Goal: Find specific page/section: Find specific page/section

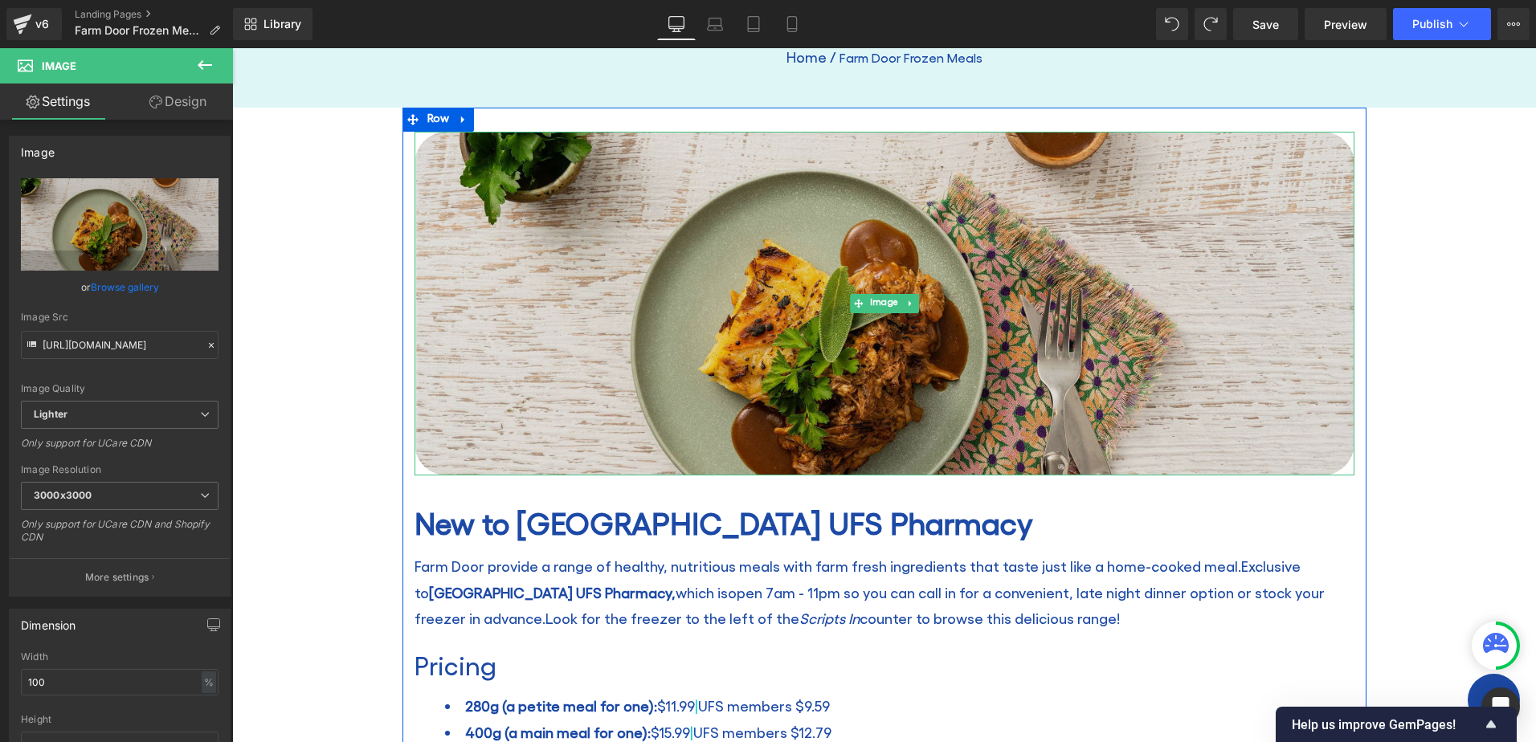
scroll to position [241, 0]
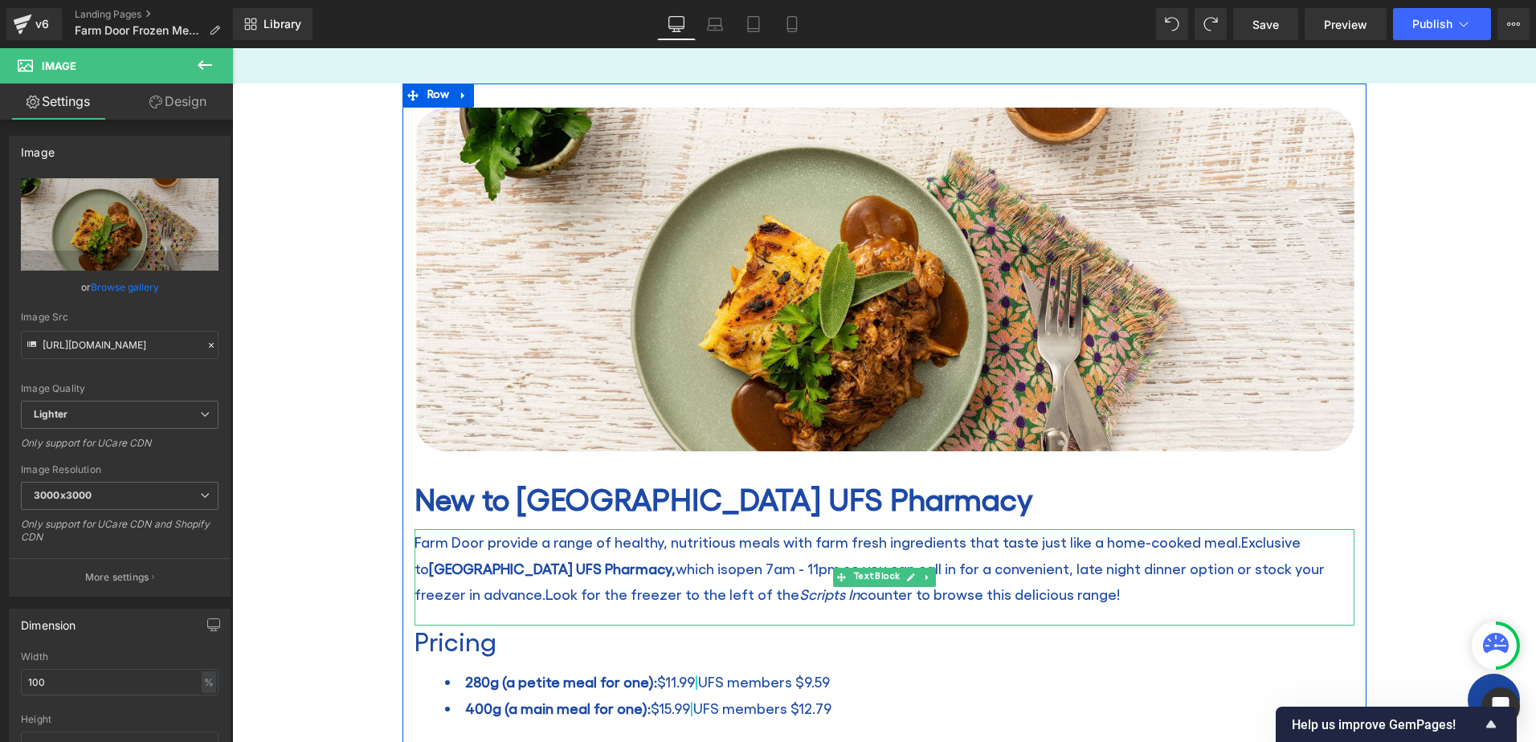
click at [530, 541] on p "Farm Door provide a range of healthy, nutritious meals with farm fresh ingredie…" at bounding box center [884, 568] width 940 height 78
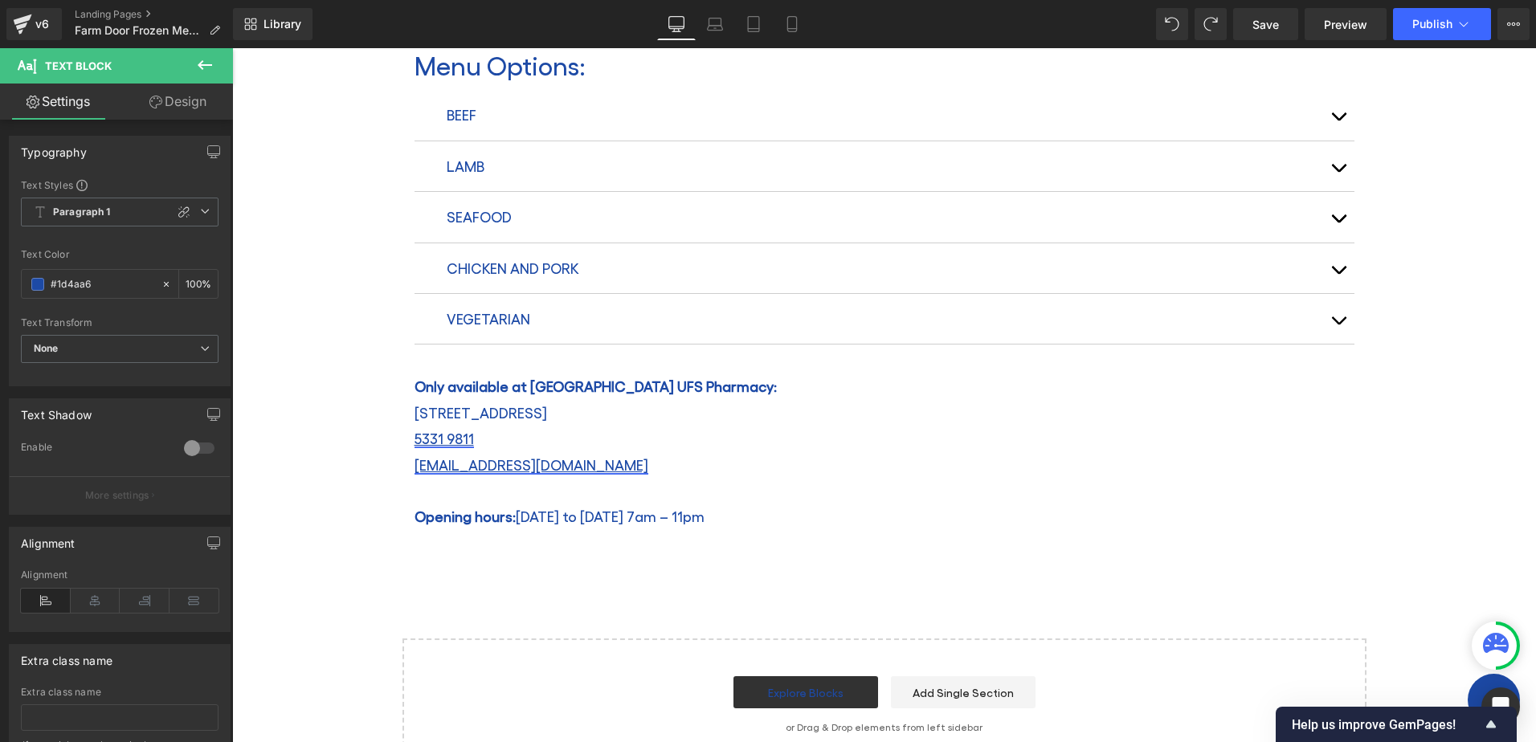
scroll to position [964, 0]
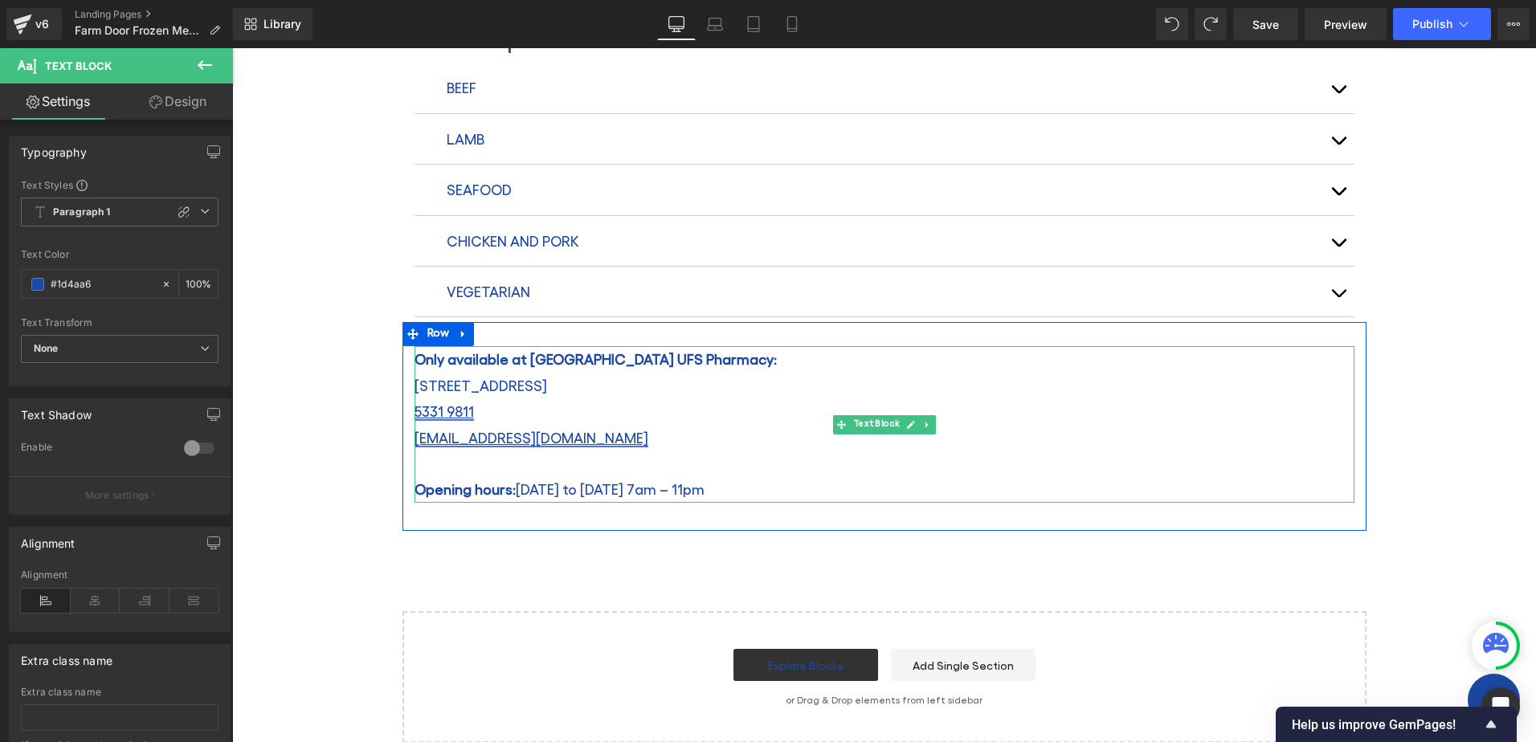
drag, startPoint x: 704, startPoint y: 492, endPoint x: 651, endPoint y: 484, distance: 52.7
click at [704, 492] on p "Opening hours: [DATE] to [DATE] 7am – 11pm" at bounding box center [884, 489] width 940 height 26
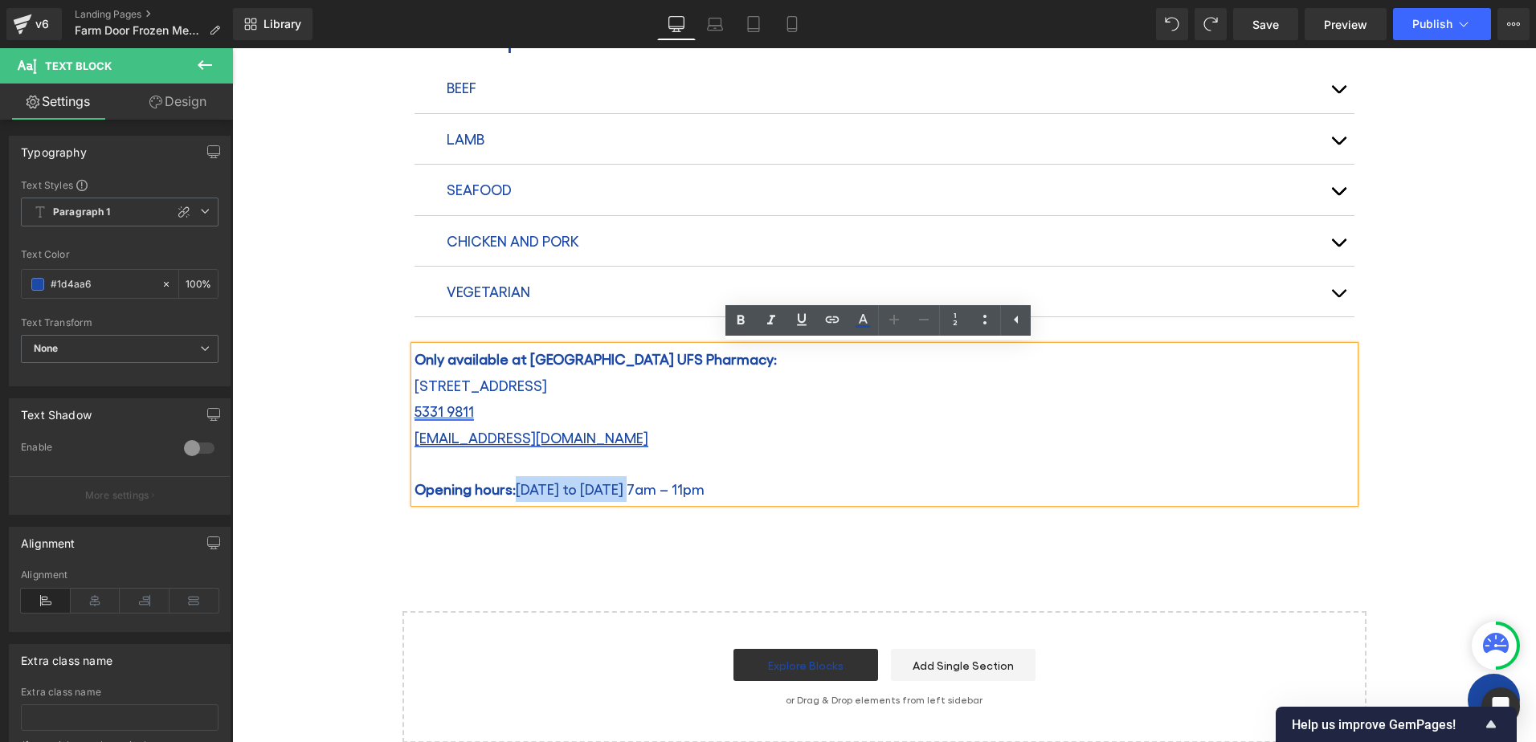
drag, startPoint x: 640, startPoint y: 488, endPoint x: 518, endPoint y: 485, distance: 122.1
click at [518, 485] on p "Opening hours: [DATE] to [DATE] 7am – 11pm" at bounding box center [884, 489] width 940 height 26
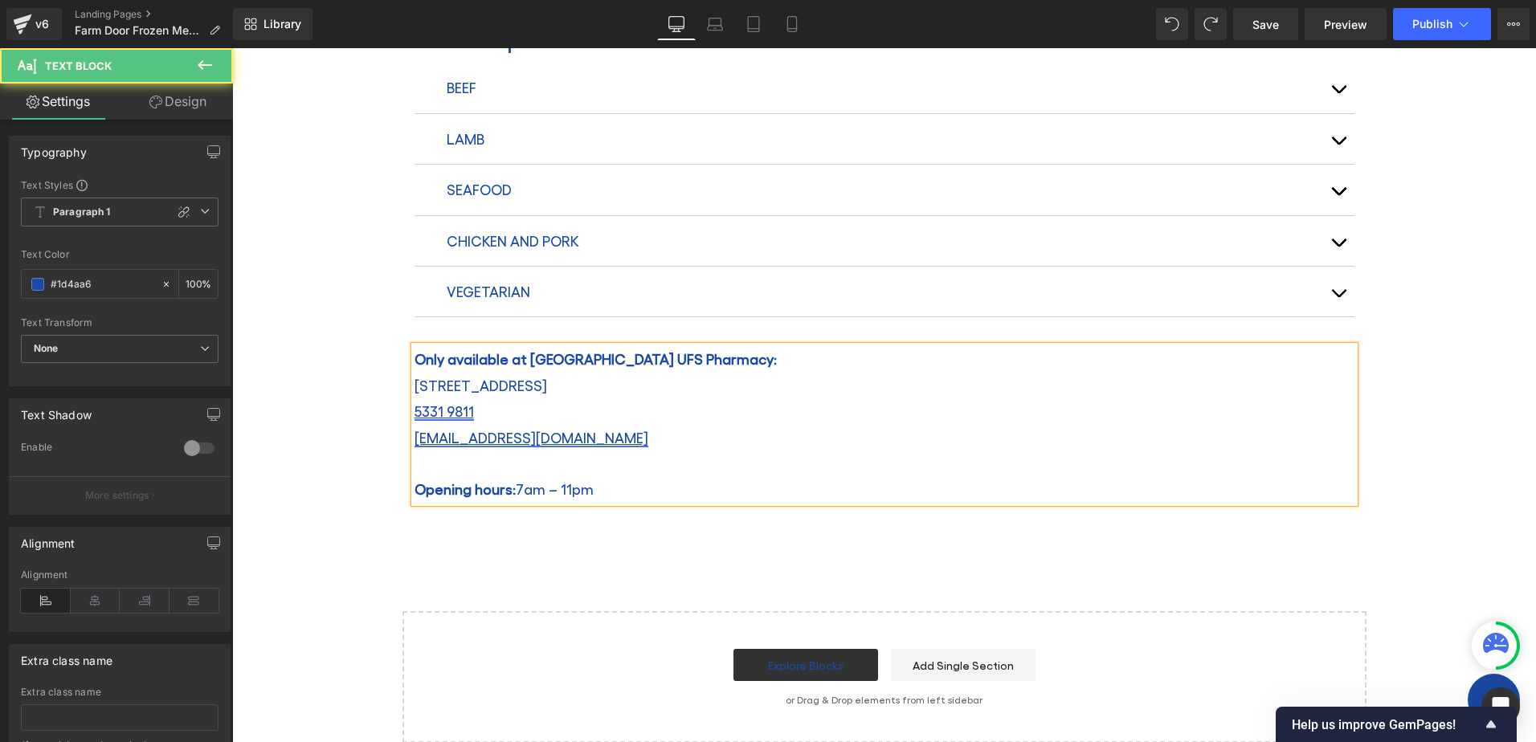
click at [679, 485] on p "Opening hours: 7am – 11pm" at bounding box center [884, 489] width 940 height 26
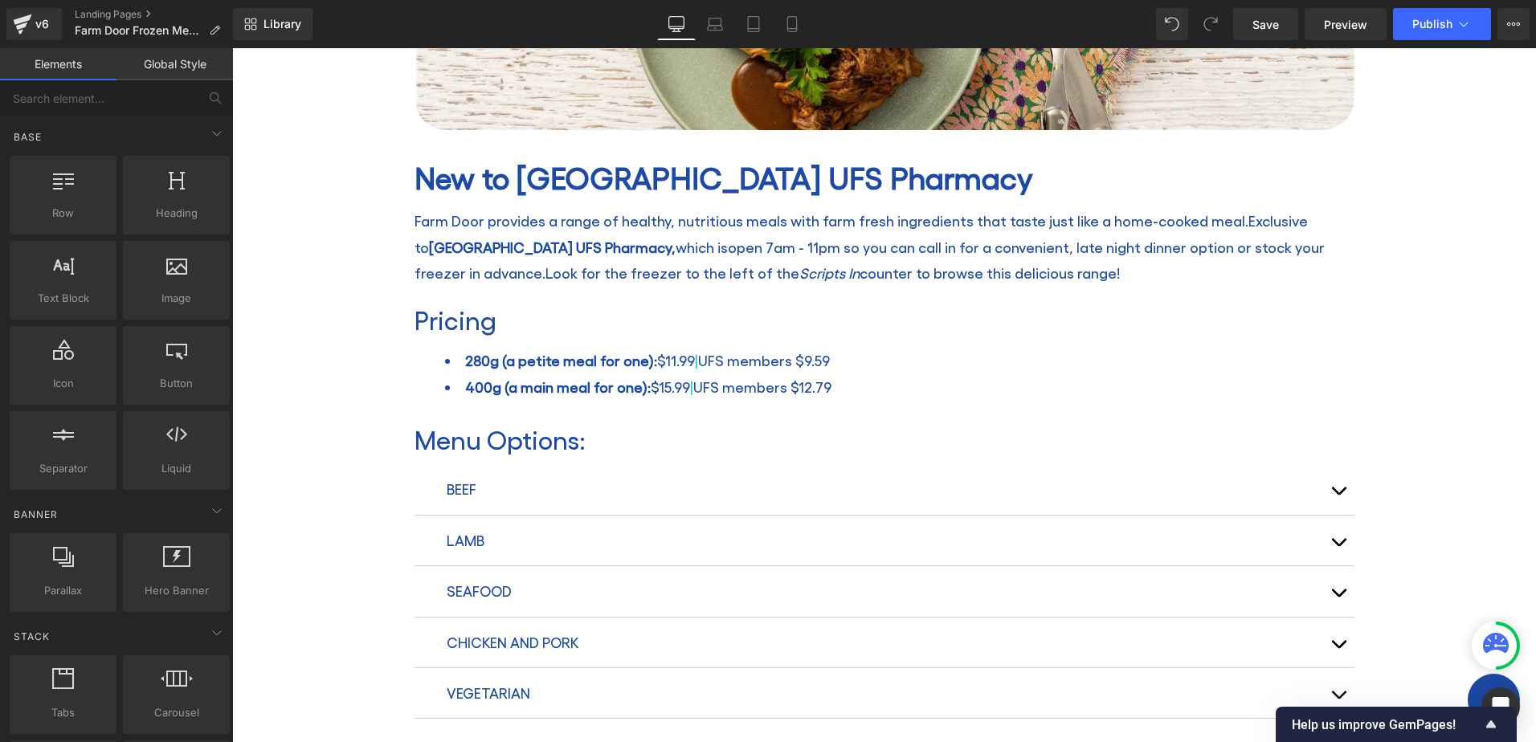
scroll to position [0, 0]
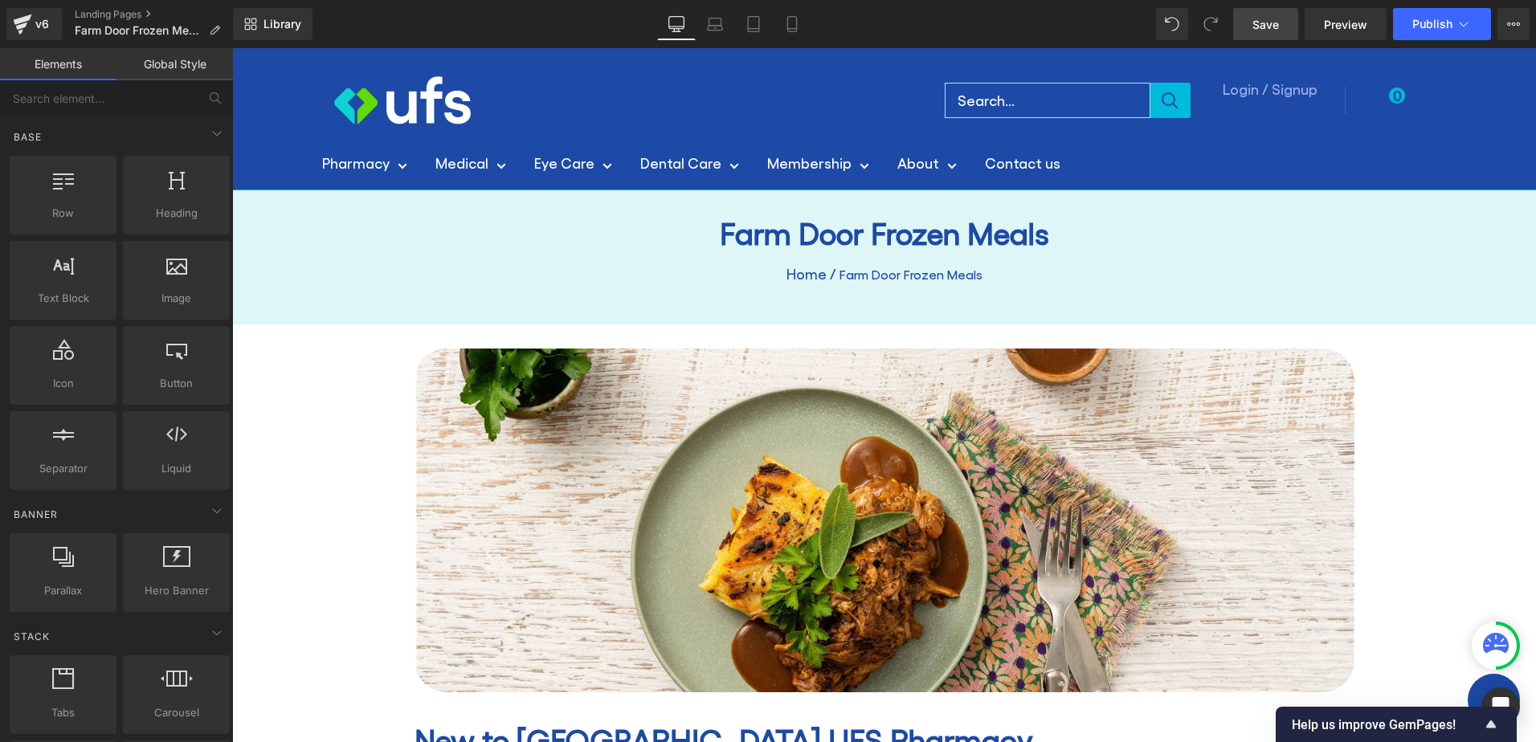
click at [1261, 24] on span "Save" at bounding box center [1265, 24] width 27 height 17
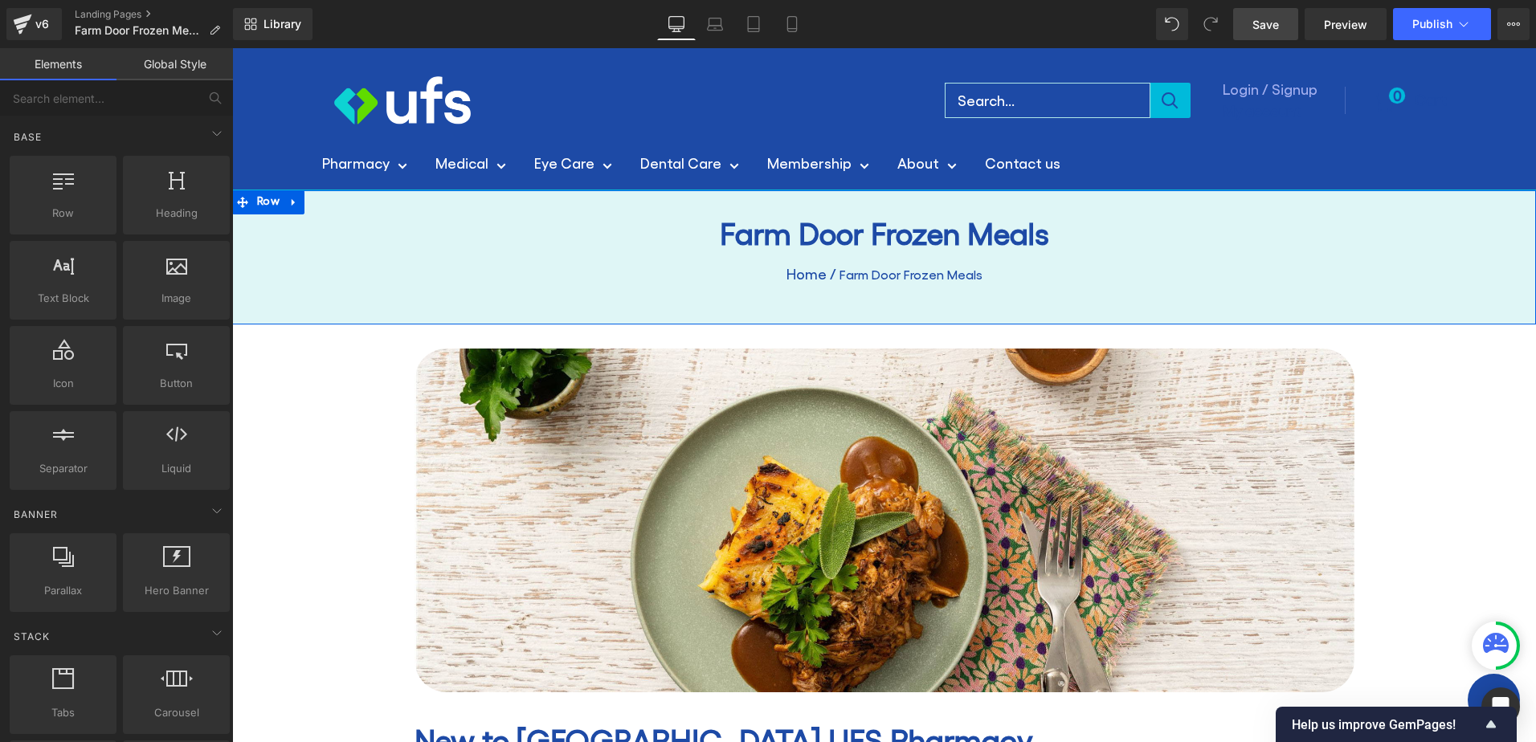
click at [1431, 298] on div "Farm Door Frozen Meals Heading Home / Farm Door Frozen Meals Breadcrumbs Row" at bounding box center [884, 257] width 1304 height 134
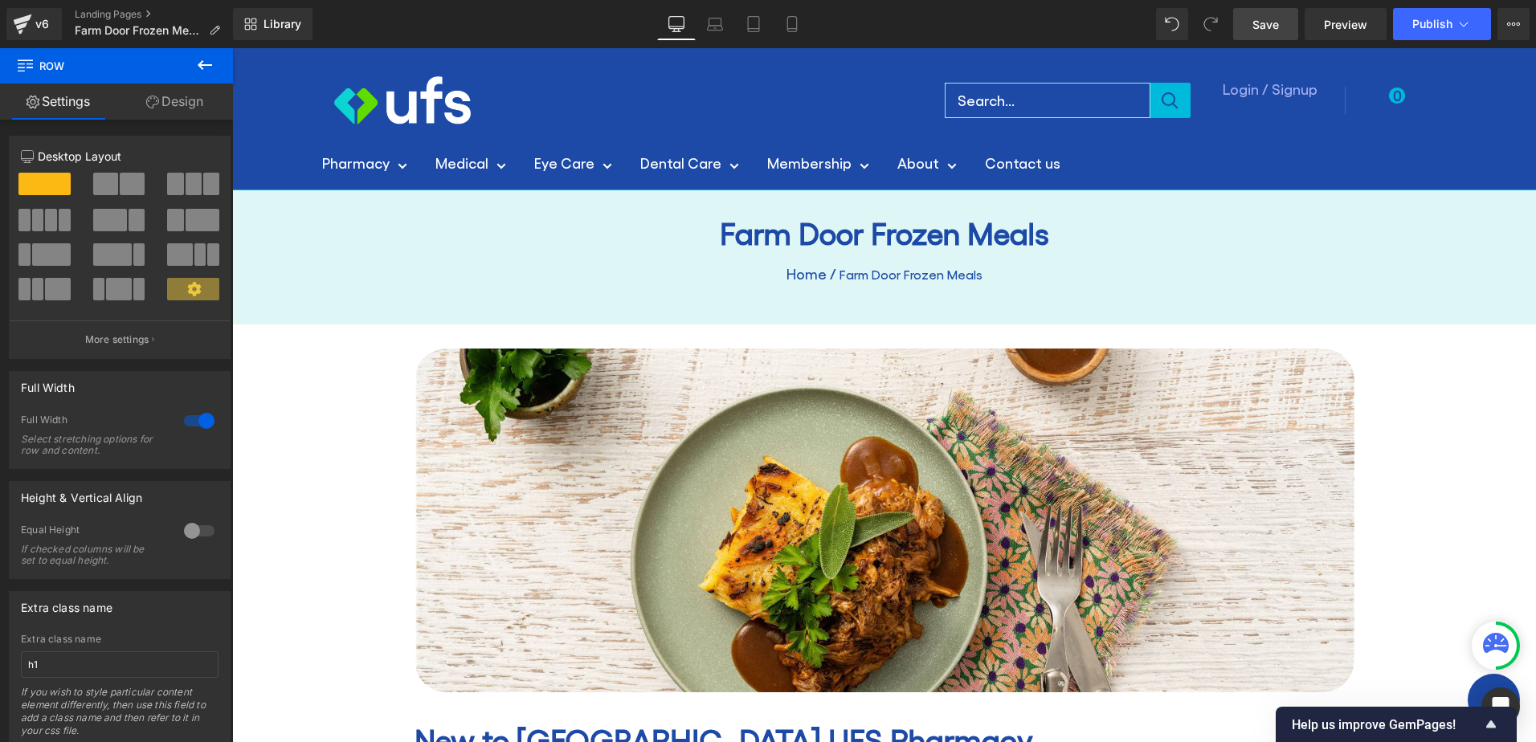
click at [1267, 24] on span "Save" at bounding box center [1265, 24] width 27 height 17
